Goal: Transaction & Acquisition: Obtain resource

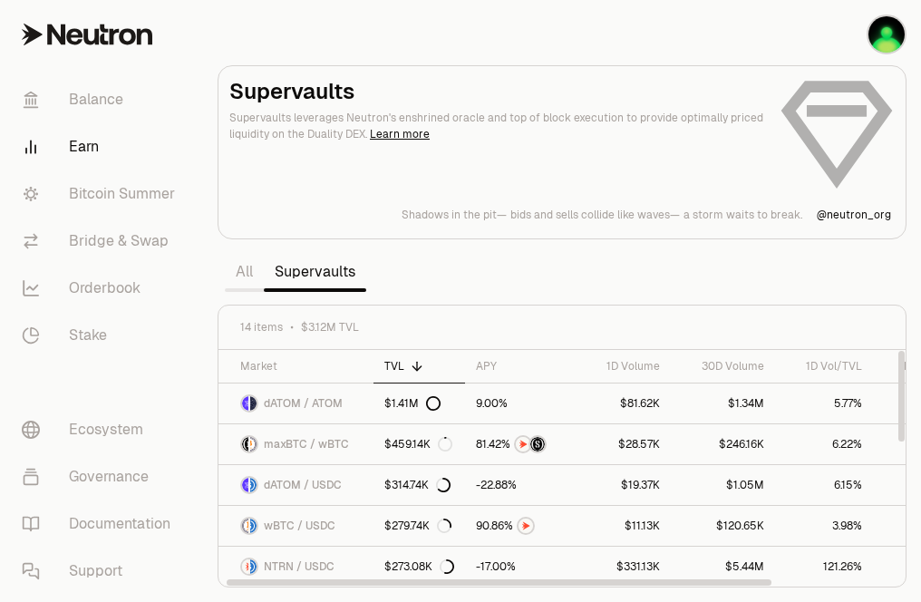
click at [901, 428] on div at bounding box center [902, 396] width 6 height 91
drag, startPoint x: 909, startPoint y: 508, endPoint x: 898, endPoint y: 648, distance: 140.1
click at [898, 601] on html "Balance Earn Bitcoin Summer Bridge & Swap Orderbook Stake Ecosystem Governance …" at bounding box center [460, 301] width 921 height 602
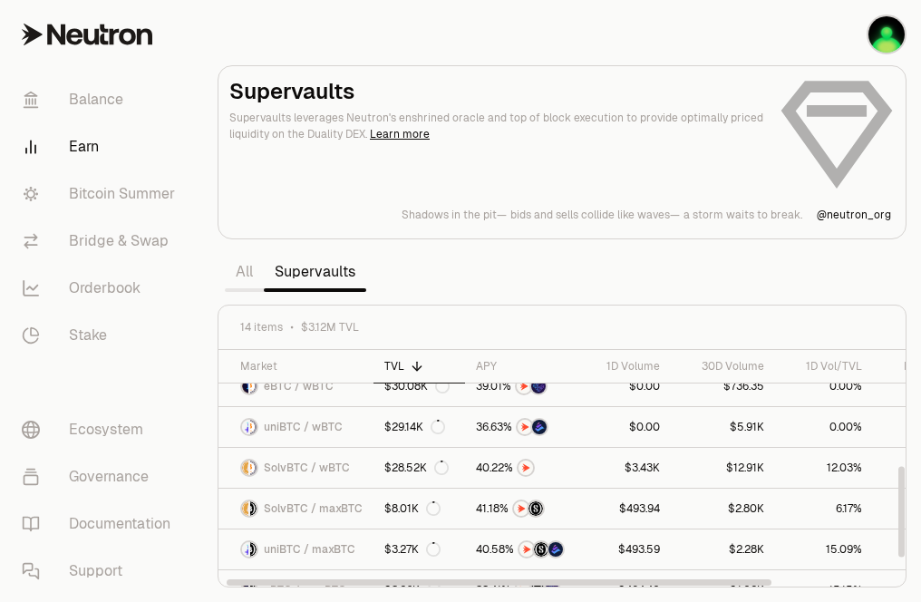
scroll to position [364, 0]
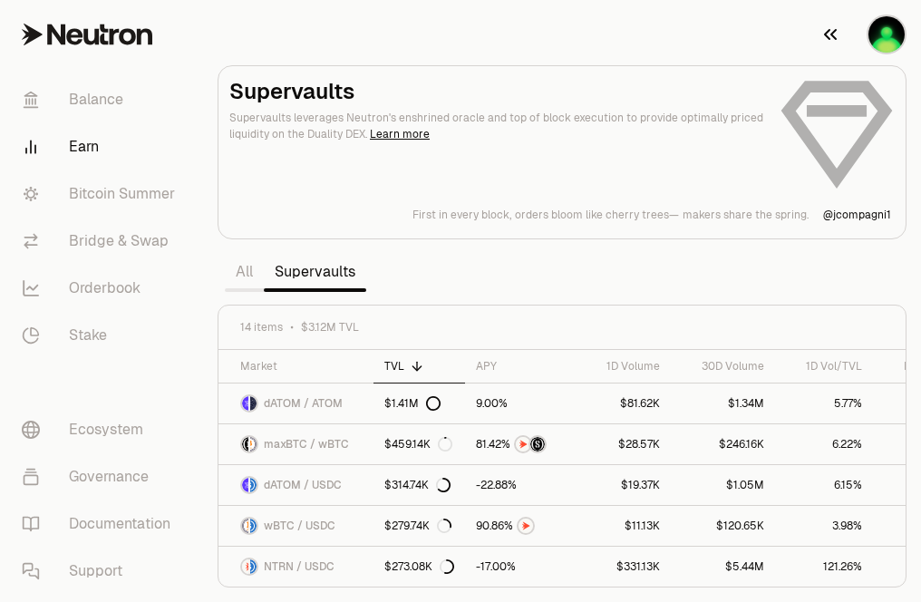
click at [882, 44] on img "button" at bounding box center [887, 34] width 36 height 36
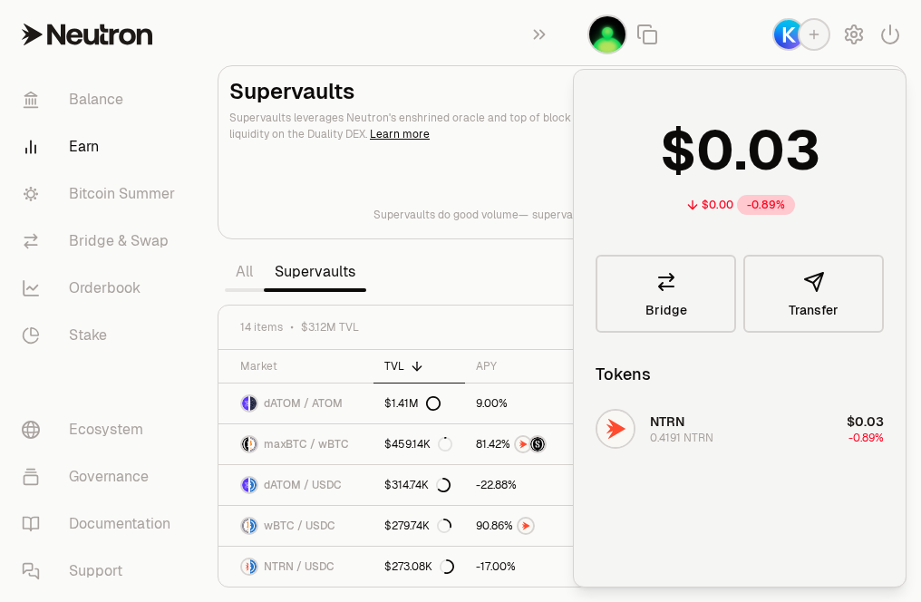
click at [695, 36] on div at bounding box center [747, 34] width 348 height 69
click at [134, 107] on link "Balance" at bounding box center [101, 99] width 189 height 47
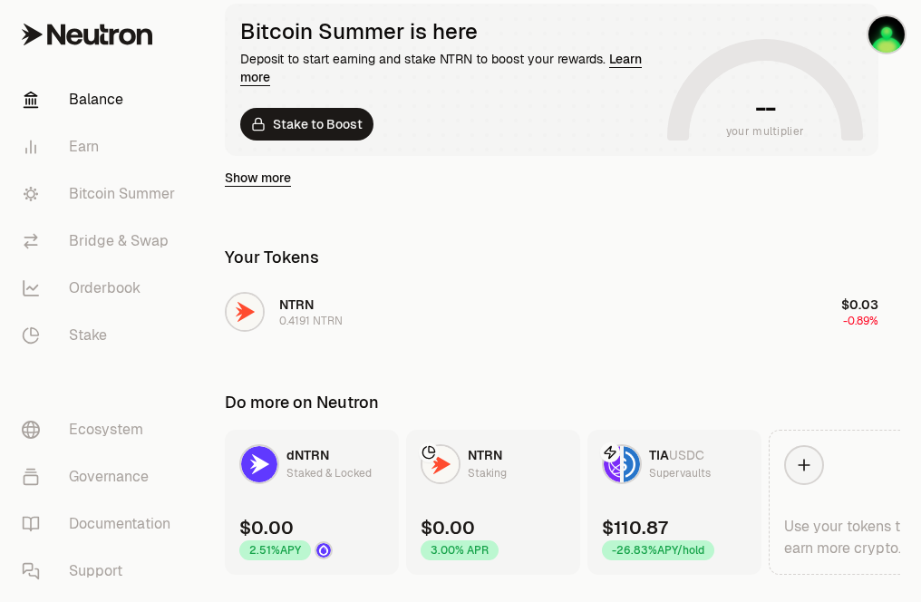
scroll to position [348, 0]
click at [678, 465] on div "Supervaults" at bounding box center [680, 473] width 62 height 18
